Goal: Complete application form

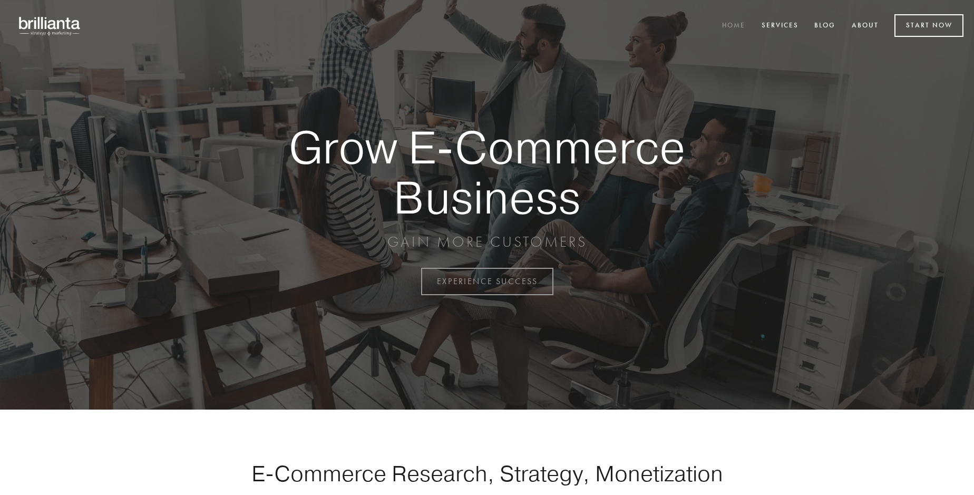
scroll to position [2764, 0]
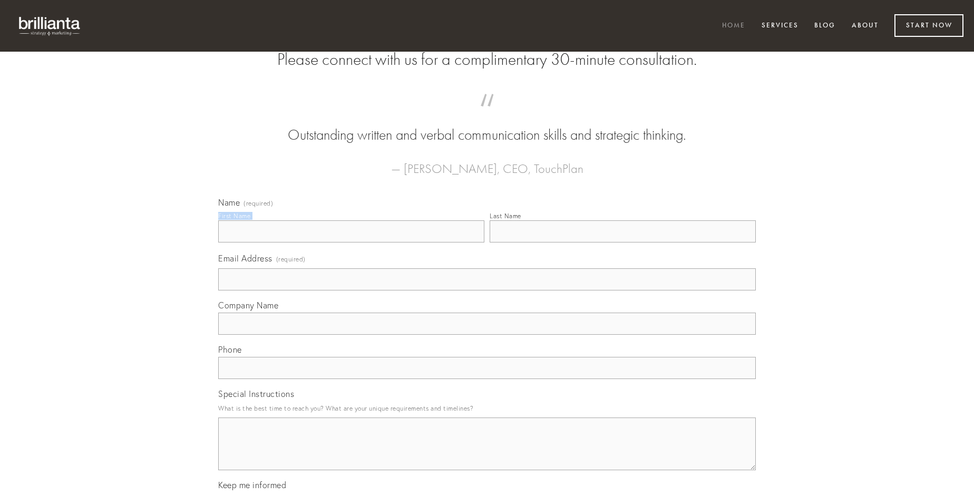
type input "[PERSON_NAME]"
click at [623, 243] on input "Last Name" at bounding box center [623, 231] width 266 height 22
type input "[PERSON_NAME]"
click at [487, 290] on input "Email Address (required)" at bounding box center [487, 279] width 538 height 22
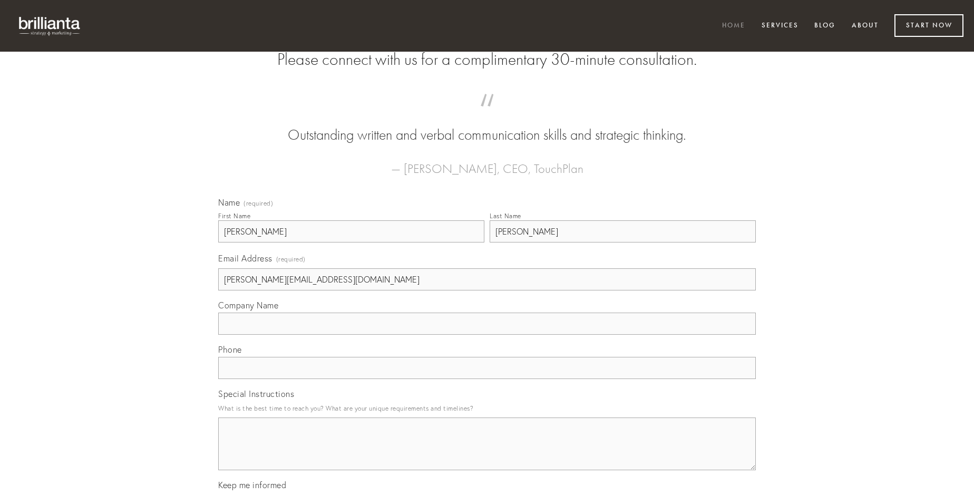
type input "[PERSON_NAME][EMAIL_ADDRESS][DOMAIN_NAME]"
click at [487, 335] on input "Company Name" at bounding box center [487, 324] width 538 height 22
type input "coadunatio"
click at [487, 379] on input "text" at bounding box center [487, 368] width 538 height 22
click at [487, 453] on textarea "Special Instructions" at bounding box center [487, 444] width 538 height 53
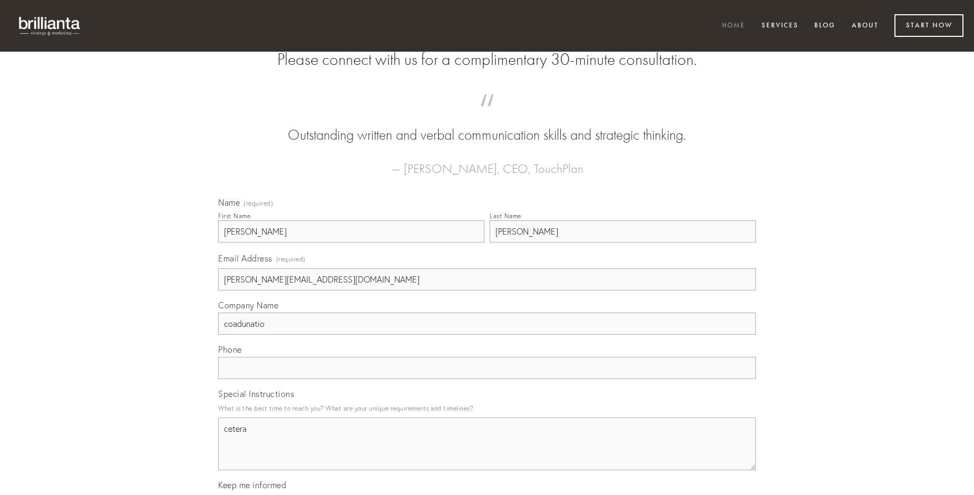
type textarea "cetera"
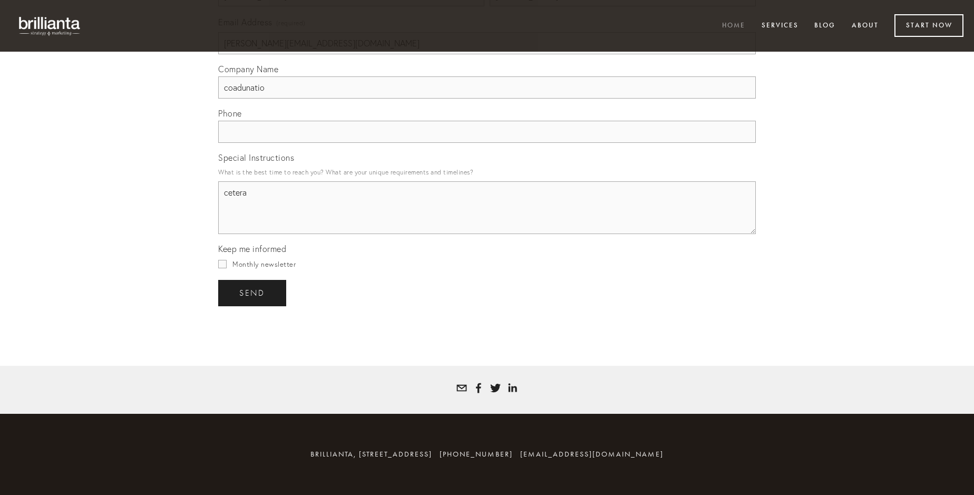
click at [253, 293] on span "send" at bounding box center [252, 292] width 26 height 9
